Goal: Task Accomplishment & Management: Use online tool/utility

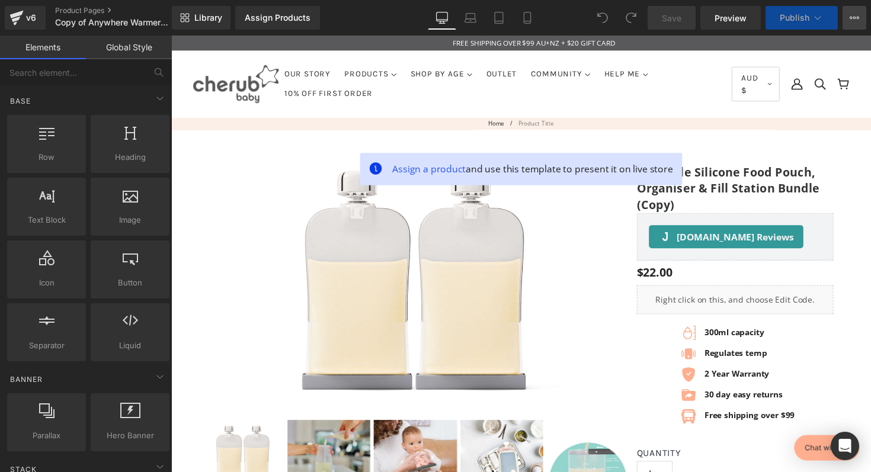
click at [858, 12] on button "View Live Page View with current Template Save Template to Library Schedule Pub…" at bounding box center [854, 18] width 24 height 24
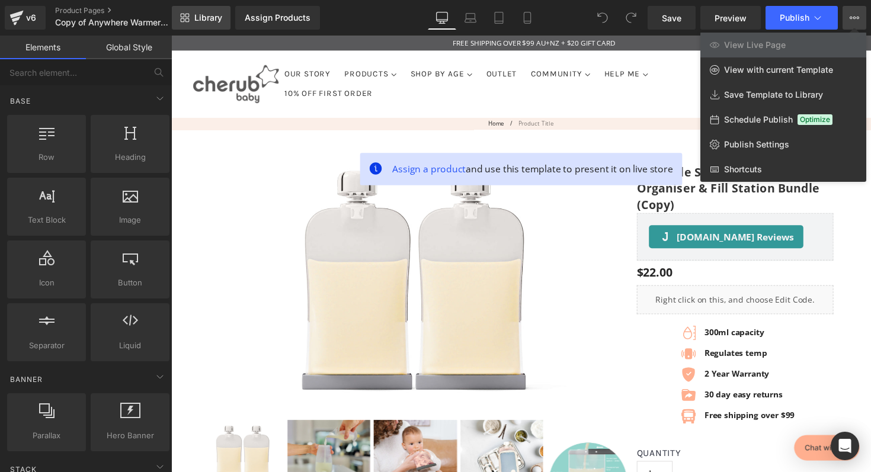
click at [203, 14] on span "Library" at bounding box center [208, 17] width 28 height 11
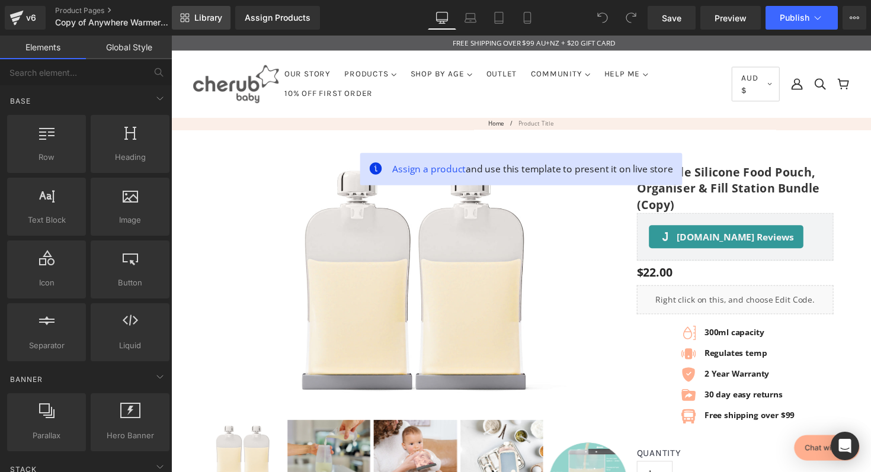
click at [203, 14] on span "Library" at bounding box center [208, 17] width 28 height 11
click at [283, 20] on div "Assign Products" at bounding box center [278, 17] width 66 height 9
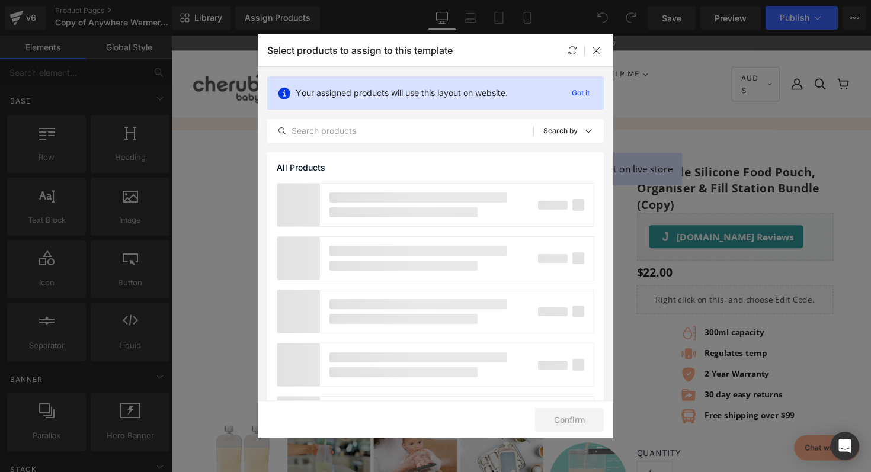
scroll to position [56, 0]
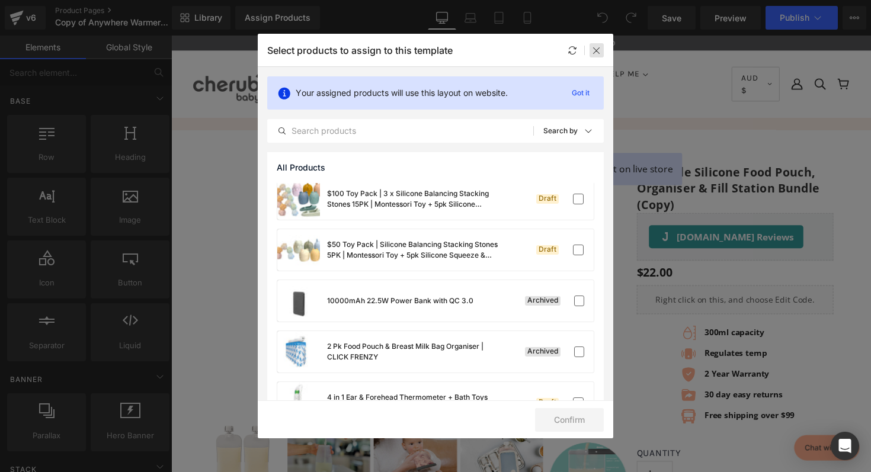
click at [598, 53] on icon at bounding box center [596, 50] width 9 height 9
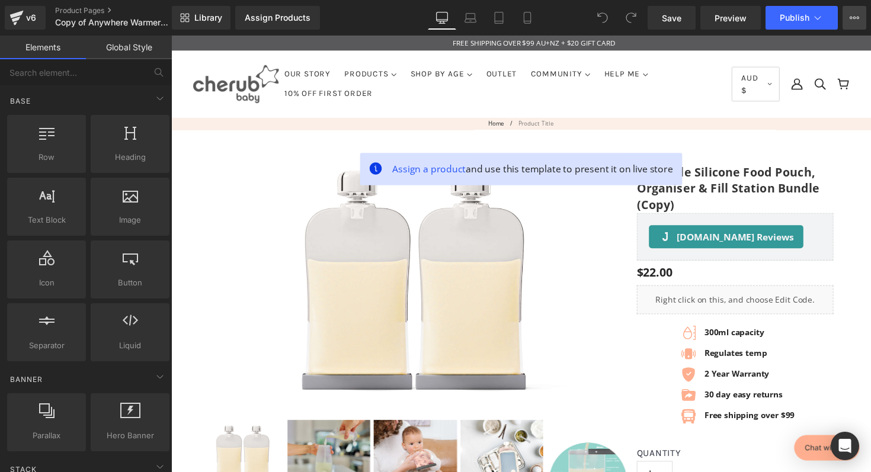
click at [850, 11] on button "View Live Page View with current Template Save Template to Library Schedule Pub…" at bounding box center [854, 18] width 24 height 24
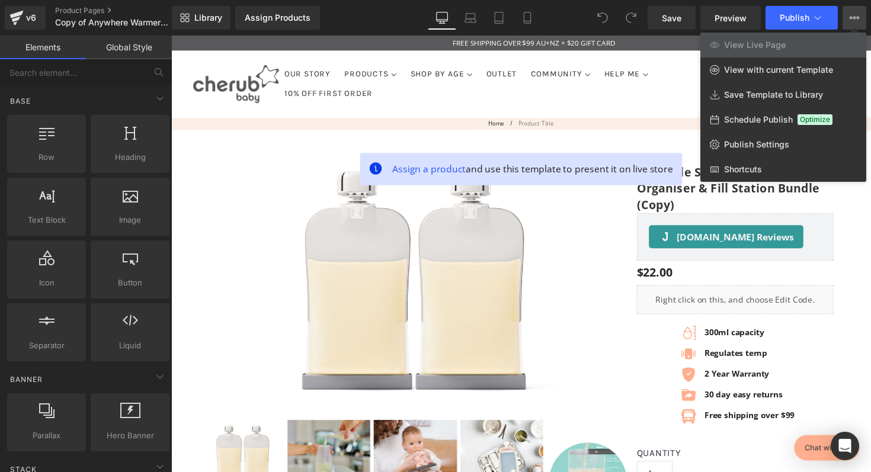
click at [850, 11] on button "View Live Page View with current Template Save Template to Library Schedule Pub…" at bounding box center [854, 18] width 24 height 24
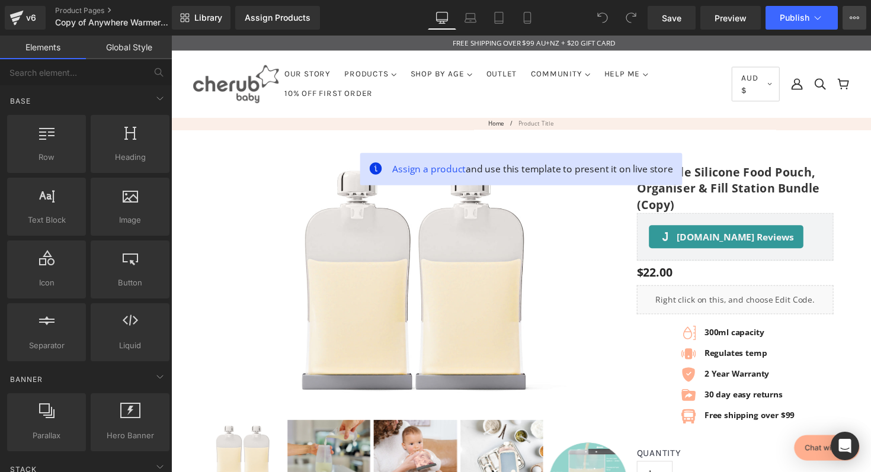
click at [850, 11] on button "View Live Page View with current Template Save Template to Library Schedule Pub…" at bounding box center [854, 18] width 24 height 24
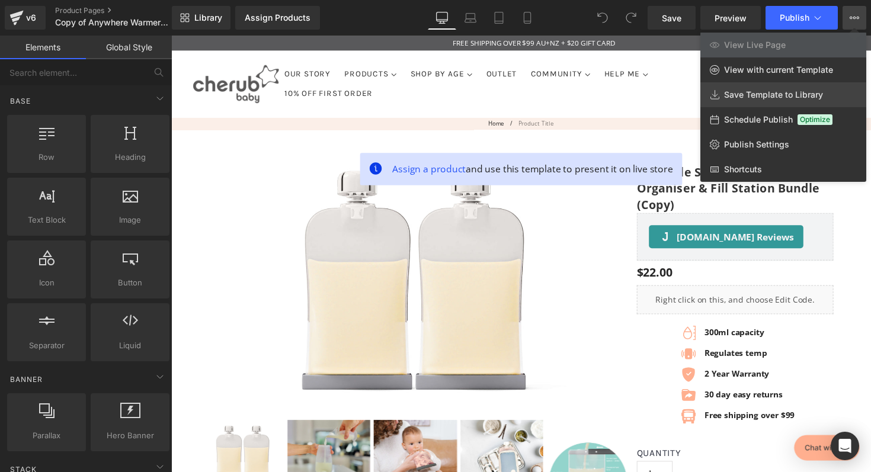
click at [810, 100] on span "Save Template to Library" at bounding box center [773, 94] width 99 height 11
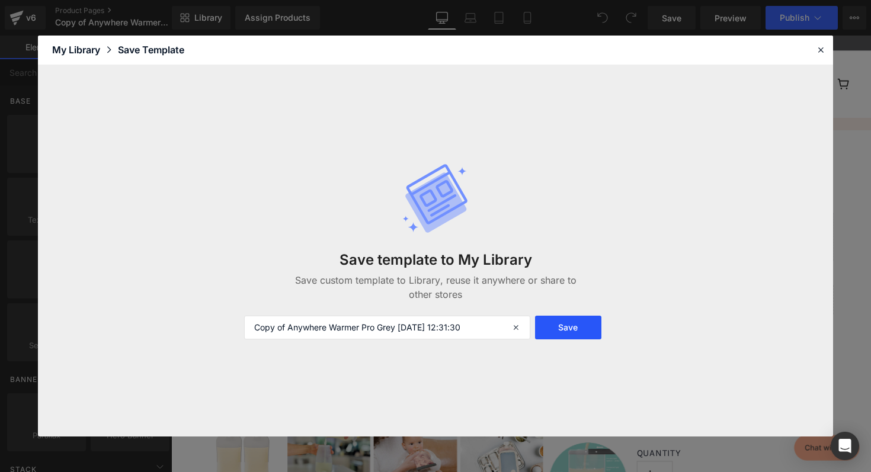
click at [582, 329] on button "Save" at bounding box center [568, 328] width 66 height 24
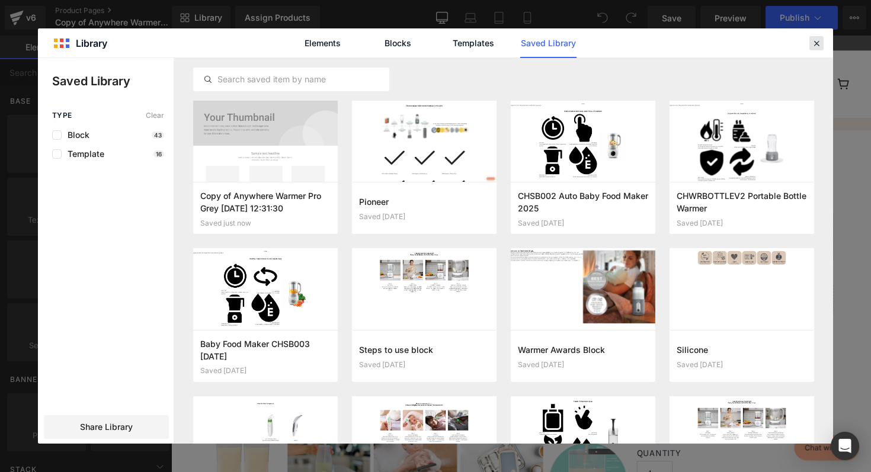
click at [819, 39] on icon at bounding box center [816, 43] width 11 height 11
